Goal: Find specific page/section: Find specific page/section

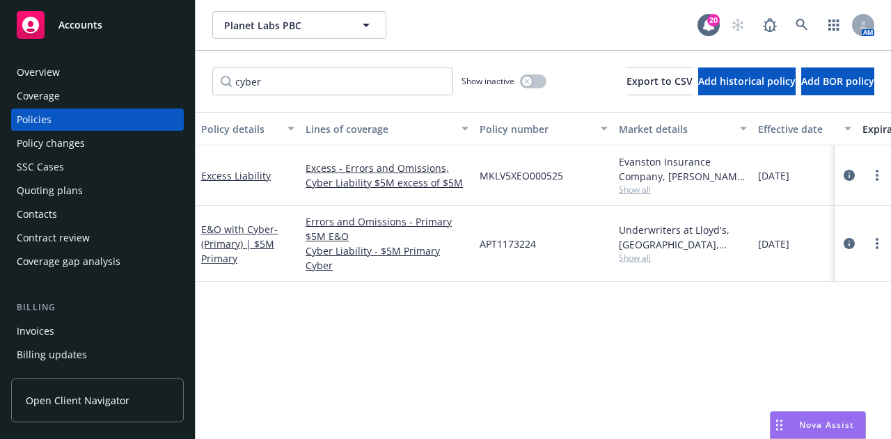
click at [56, 70] on div "Overview" at bounding box center [38, 72] width 43 height 22
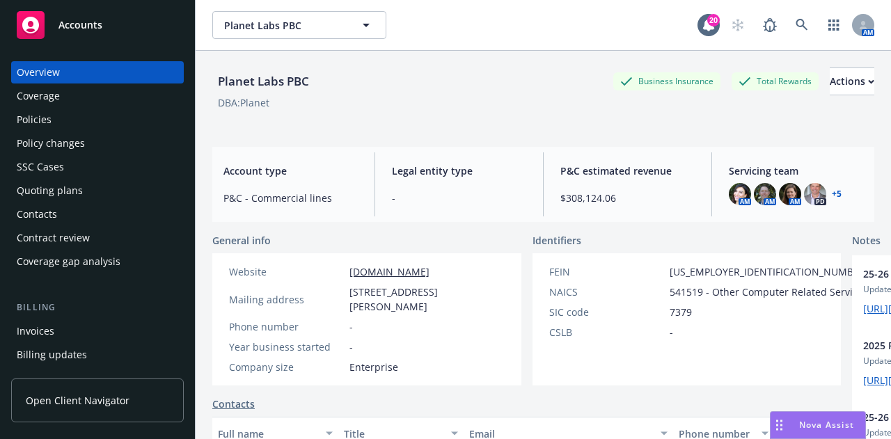
click at [126, 115] on div "Policies" at bounding box center [98, 120] width 162 height 22
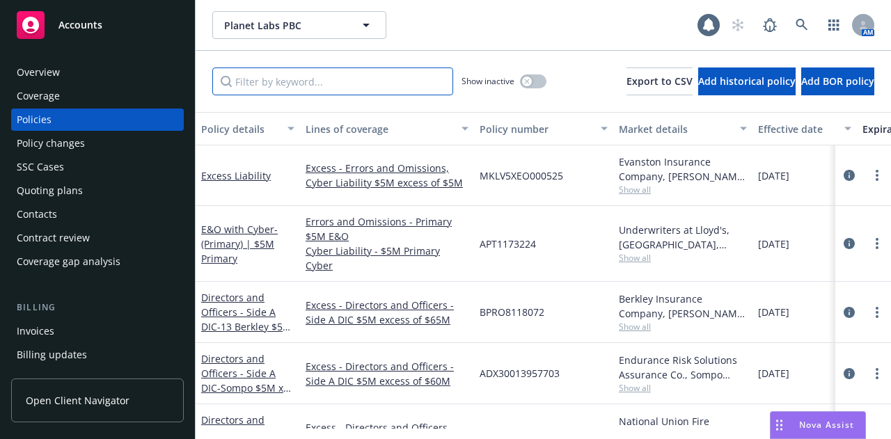
click at [319, 76] on input "Filter by keyword..." at bounding box center [332, 82] width 241 height 28
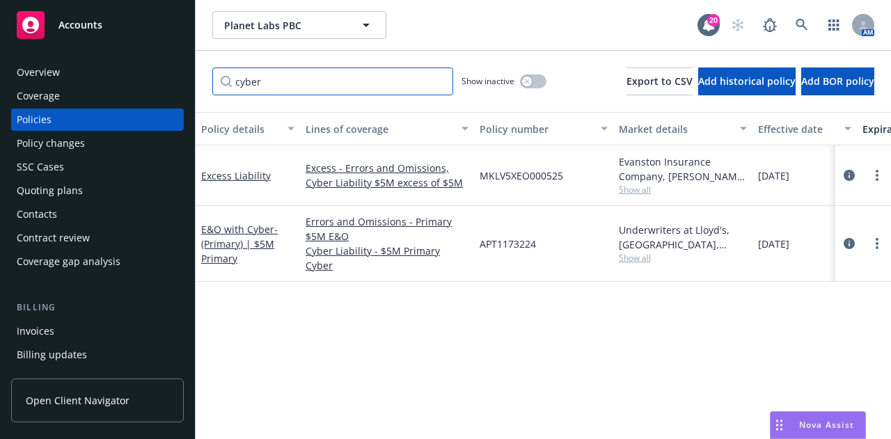
type input "cyber"
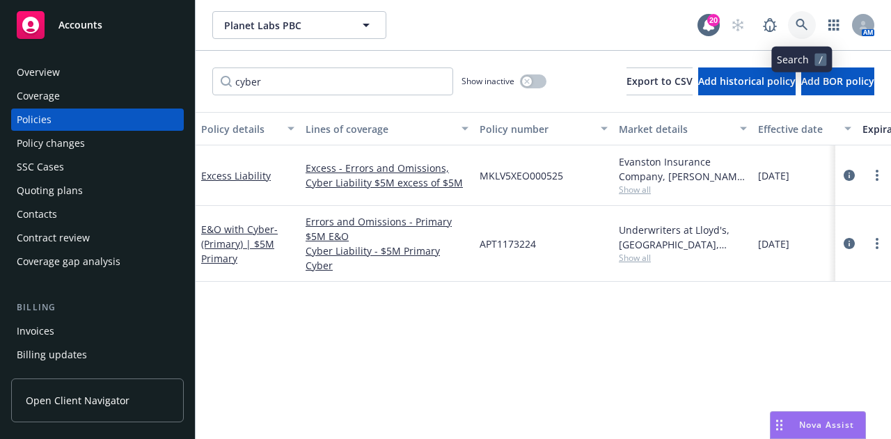
click at [804, 22] on icon at bounding box center [802, 25] width 12 height 12
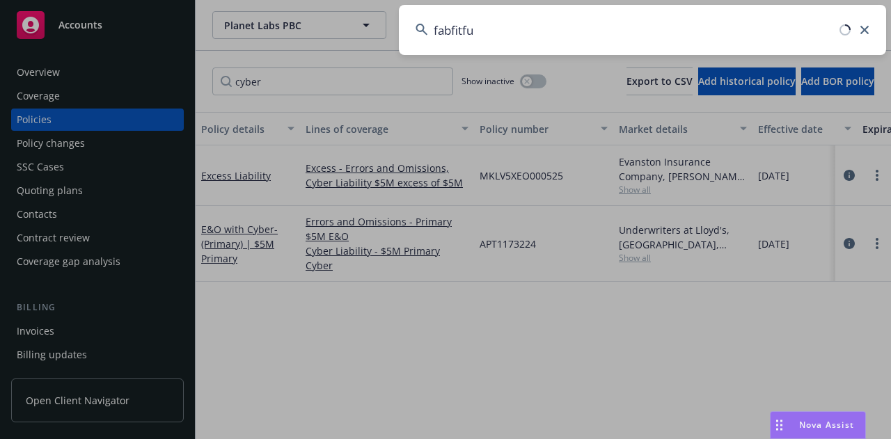
type input "fabfitfun"
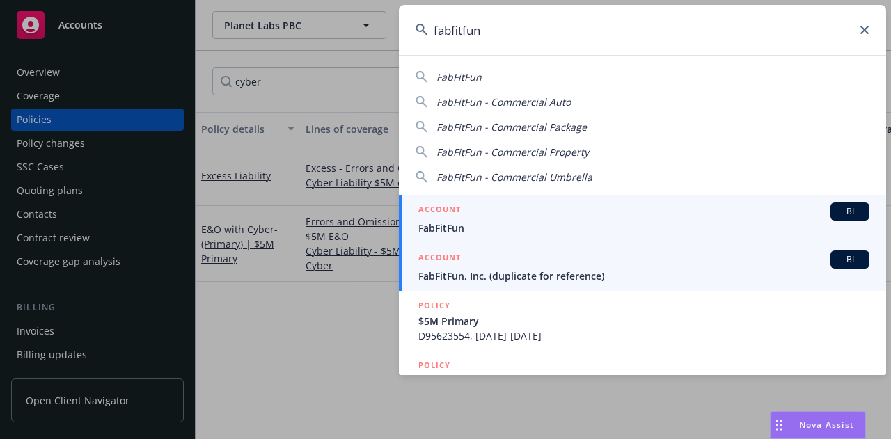
click at [526, 226] on span "FabFitFun" at bounding box center [644, 228] width 451 height 15
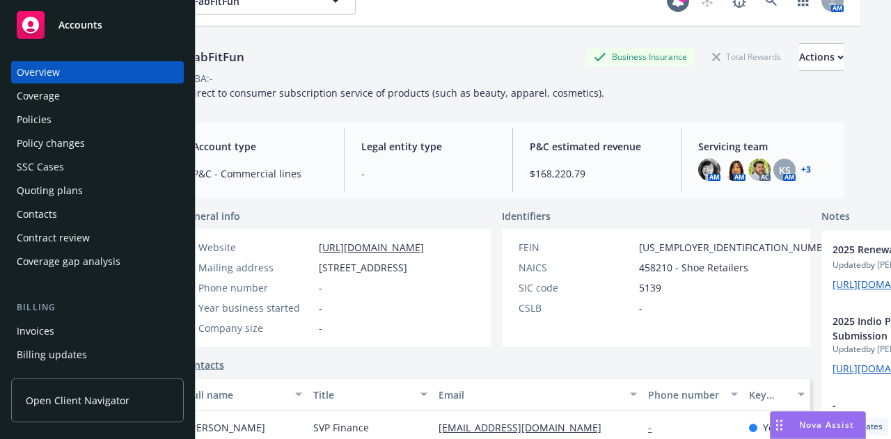
scroll to position [0, 31]
